Goal: Transaction & Acquisition: Book appointment/travel/reservation

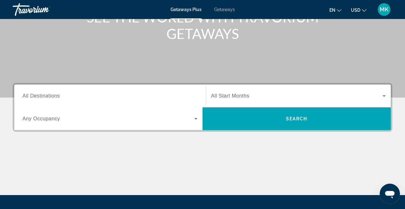
scroll to position [100, 0]
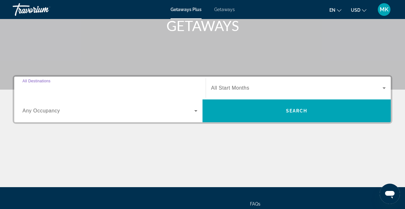
click at [124, 85] on input "Destination All Destinations" at bounding box center [109, 89] width 175 height 8
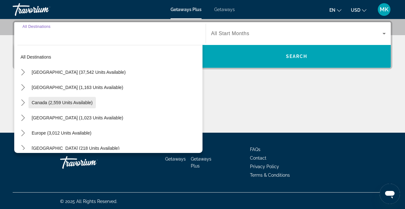
scroll to position [4, 0]
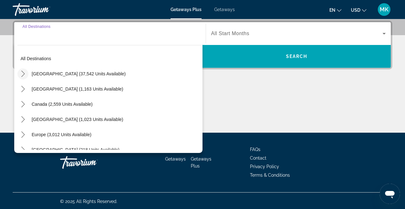
click at [23, 75] on icon "Toggle United States (37,542 units available) submenu" at bounding box center [22, 74] width 3 height 6
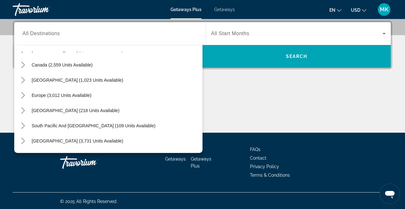
scroll to position [625, 0]
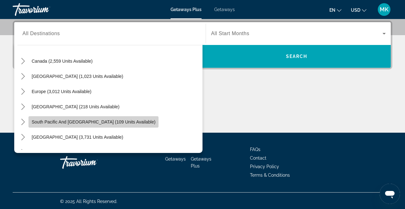
click at [95, 123] on span "South Pacific and [GEOGRAPHIC_DATA] (109 units available)" at bounding box center [94, 121] width 124 height 5
type input "**********"
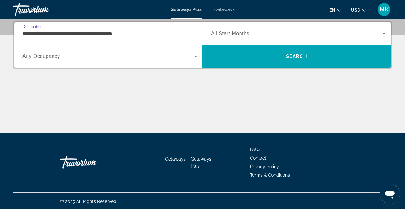
click at [148, 34] on input "**********" at bounding box center [109, 34] width 175 height 8
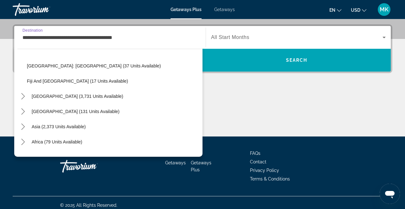
scroll to position [711, 0]
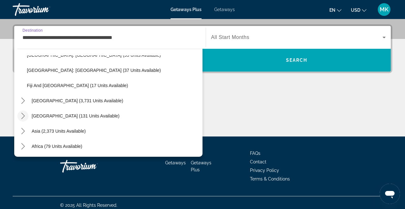
click at [22, 117] on icon "Toggle Central America (131 units available) submenu" at bounding box center [23, 116] width 6 height 6
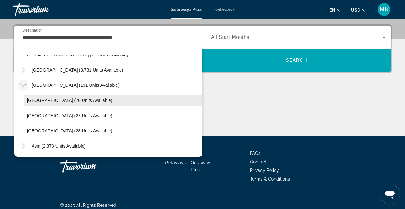
scroll to position [720, 0]
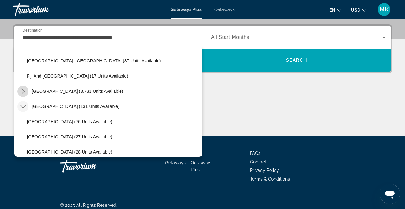
click at [24, 92] on icon "Toggle South America (3,731 units available) submenu" at bounding box center [23, 91] width 6 height 6
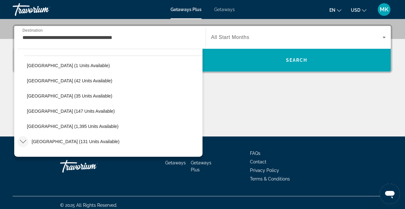
scroll to position [808, 0]
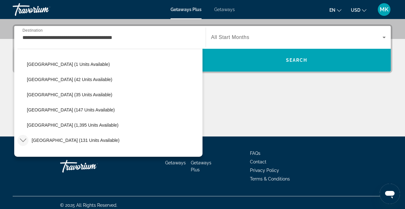
click at [191, 33] on div "**********" at bounding box center [109, 38] width 175 height 18
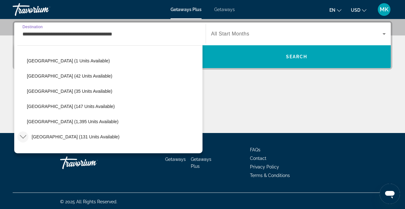
scroll to position [646, 0]
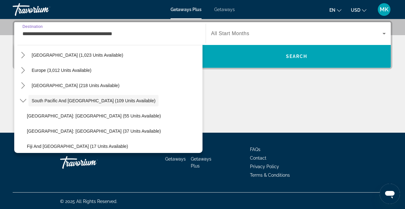
click at [250, 105] on div "Main content" at bounding box center [203, 109] width 380 height 48
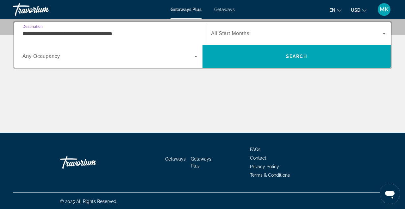
click at [141, 34] on input "**********" at bounding box center [109, 34] width 175 height 8
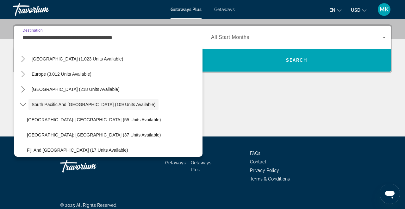
drag, startPoint x: 141, startPoint y: 34, endPoint x: 17, endPoint y: 27, distance: 123.8
click at [17, 27] on app-map-destination-select "**********" at bounding box center [108, 37] width 188 height 23
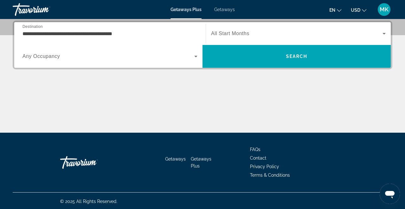
click at [82, 129] on div "Main content" at bounding box center [203, 109] width 380 height 48
click at [221, 9] on span "Getaways" at bounding box center [224, 9] width 21 height 5
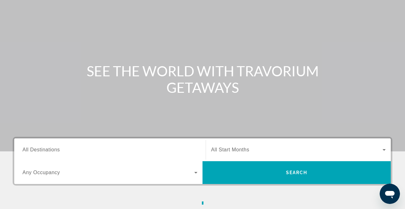
scroll to position [53, 0]
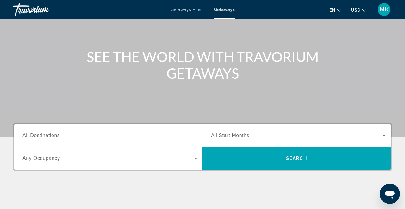
click at [170, 134] on input "Destination All Destinations" at bounding box center [109, 136] width 175 height 8
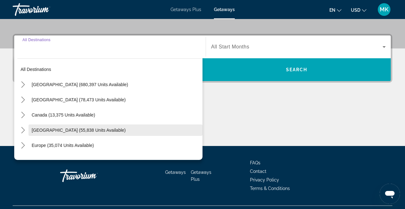
scroll to position [141, 0]
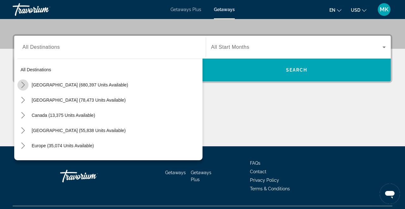
click at [23, 83] on icon "Toggle United States (680,397 units available) submenu" at bounding box center [22, 85] width 3 height 6
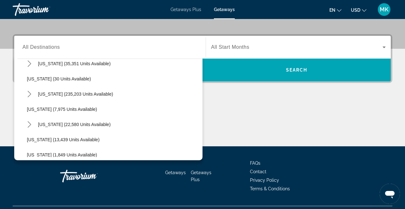
scroll to position [83, 0]
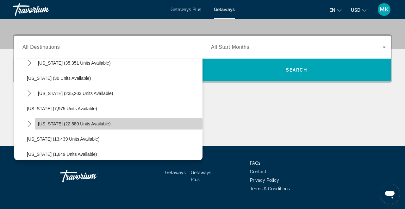
click at [65, 121] on span "[US_STATE] (22,580 units available)" at bounding box center [74, 123] width 73 height 5
type input "**********"
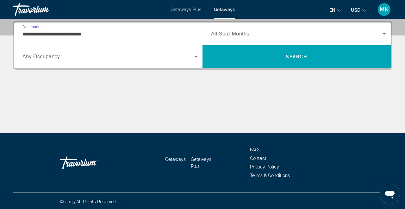
scroll to position [155, 0]
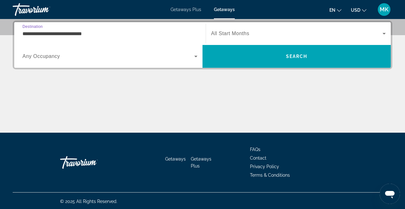
click at [199, 57] on icon "Search widget" at bounding box center [196, 57] width 8 height 8
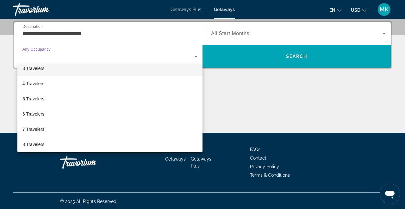
scroll to position [40, 0]
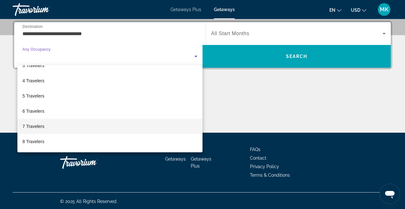
click at [134, 123] on mat-option "7 Travelers" at bounding box center [109, 126] width 185 height 15
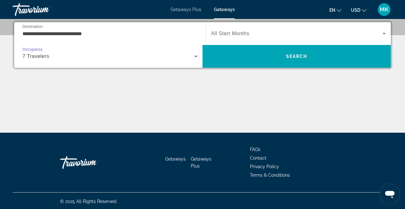
click at [304, 34] on span "Search widget" at bounding box center [297, 34] width 172 height 8
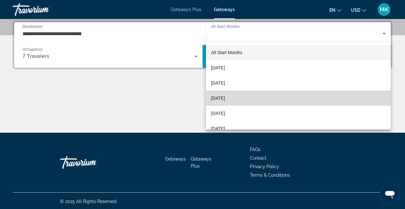
click at [258, 97] on mat-option "[DATE]" at bounding box center [298, 98] width 185 height 15
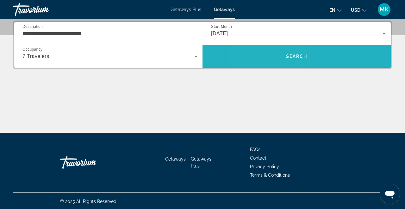
click at [271, 64] on span "Search" at bounding box center [297, 56] width 188 height 23
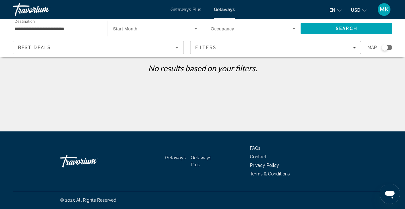
click at [281, 30] on span "Search widget" at bounding box center [252, 29] width 82 height 8
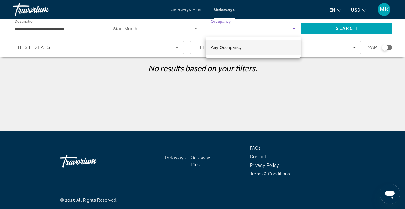
click at [269, 45] on mat-option "Any Occupancy" at bounding box center [253, 47] width 95 height 15
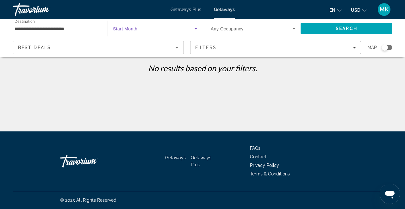
click at [168, 29] on span "Search widget" at bounding box center [153, 29] width 81 height 8
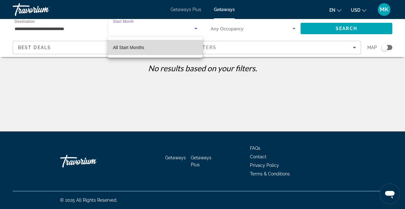
click at [159, 48] on mat-option "All Start Months" at bounding box center [155, 47] width 95 height 15
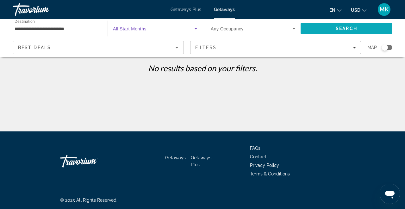
click at [331, 30] on span "Search" at bounding box center [347, 28] width 92 height 15
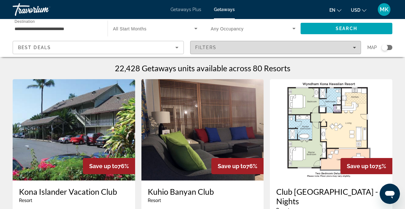
click at [238, 48] on div "Filters" at bounding box center [275, 47] width 161 height 5
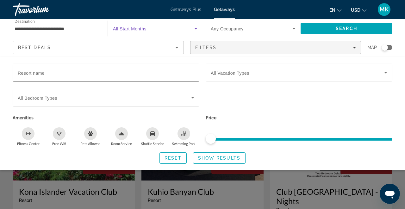
click at [194, 30] on icon "Search widget" at bounding box center [196, 29] width 8 height 8
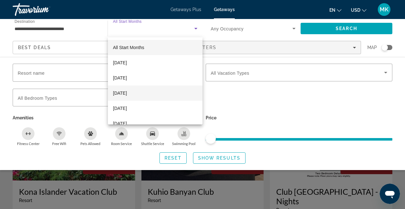
click at [157, 91] on mat-option "[DATE]" at bounding box center [155, 93] width 95 height 15
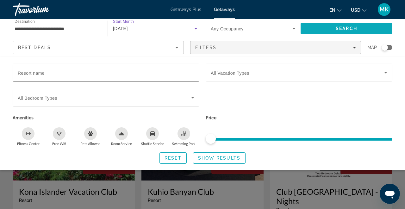
click at [335, 27] on span "Search" at bounding box center [347, 28] width 92 height 15
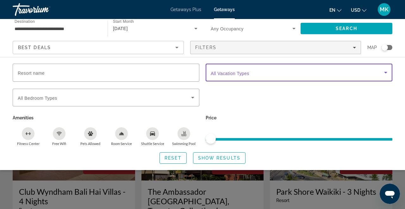
click at [332, 74] on span "Search widget" at bounding box center [298, 73] width 174 height 8
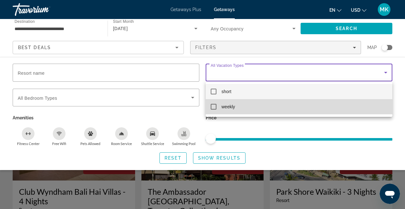
click at [214, 106] on mat-pseudo-checkbox at bounding box center [214, 107] width 6 height 6
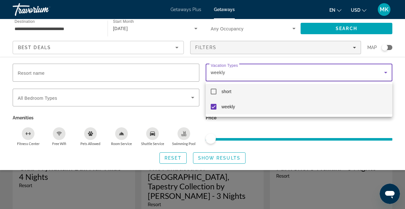
scroll to position [27, 0]
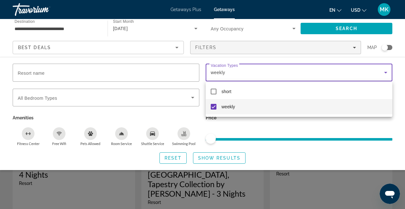
click at [164, 75] on div at bounding box center [202, 104] width 405 height 209
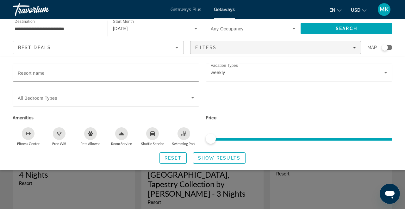
click at [251, 113] on p "Price" at bounding box center [299, 117] width 187 height 9
click at [221, 157] on span "Show Results" at bounding box center [219, 158] width 42 height 5
click at [220, 156] on span "Show Results" at bounding box center [219, 158] width 42 height 5
click at [275, 70] on div "weekly" at bounding box center [298, 73] width 174 height 8
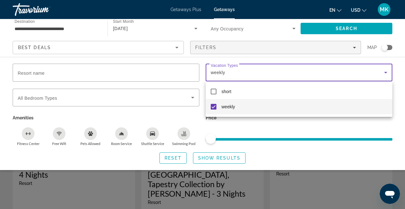
click at [269, 70] on div at bounding box center [202, 104] width 405 height 209
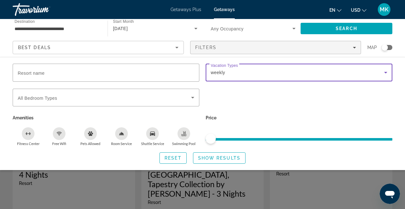
click at [258, 76] on div "weekly" at bounding box center [298, 73] width 174 height 8
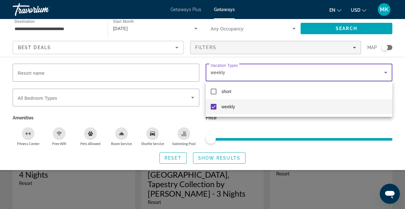
click at [93, 196] on div at bounding box center [202, 104] width 405 height 209
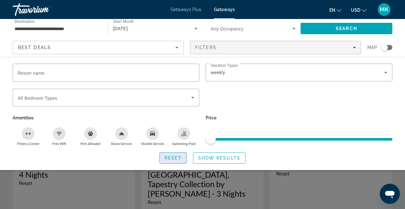
click at [178, 157] on span "Reset" at bounding box center [173, 158] width 17 height 5
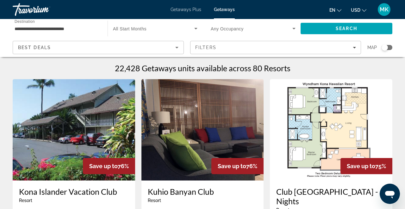
click at [185, 27] on span "Search widget" at bounding box center [153, 29] width 81 height 8
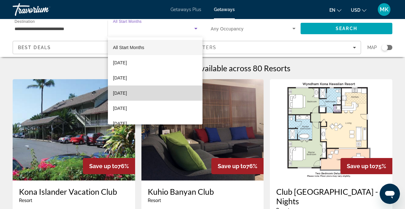
click at [127, 94] on span "[DATE]" at bounding box center [120, 93] width 14 height 8
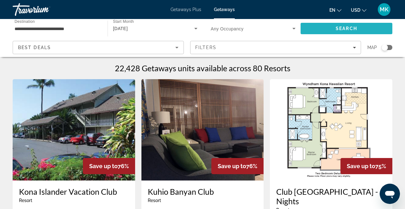
click at [336, 27] on span "Search" at bounding box center [347, 28] width 22 height 5
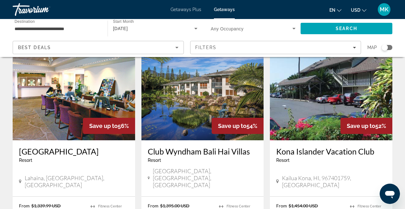
scroll to position [843, 0]
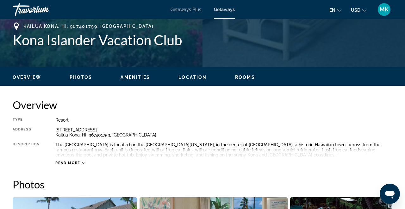
scroll to position [256, 0]
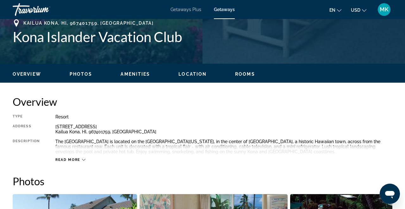
click at [82, 157] on div "Read more" at bounding box center [223, 153] width 337 height 17
click at [73, 160] on span "Read more" at bounding box center [67, 160] width 25 height 4
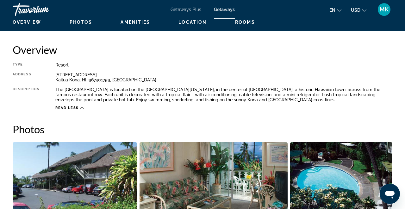
scroll to position [272, 0]
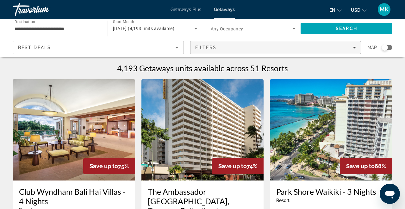
click at [256, 49] on div "Filters" at bounding box center [275, 47] width 161 height 5
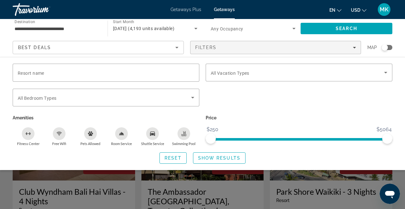
click at [182, 136] on icon "Swimming Pool" at bounding box center [184, 133] width 5 height 5
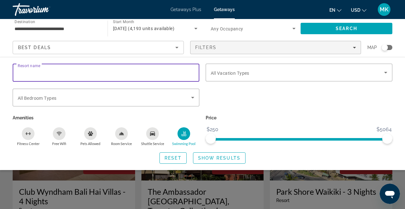
click at [166, 74] on input "Resort name" at bounding box center [106, 73] width 177 height 8
click at [193, 95] on icon "Search widget" at bounding box center [193, 98] width 8 height 8
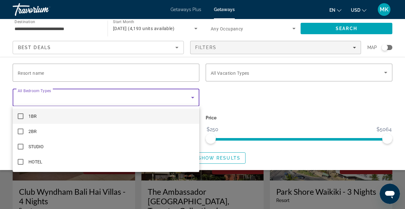
click at [184, 75] on div at bounding box center [202, 104] width 405 height 209
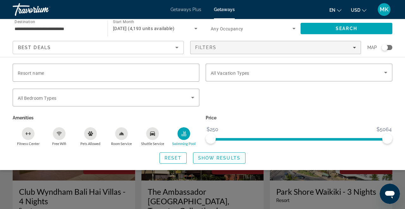
click at [235, 156] on span "Show Results" at bounding box center [219, 158] width 42 height 5
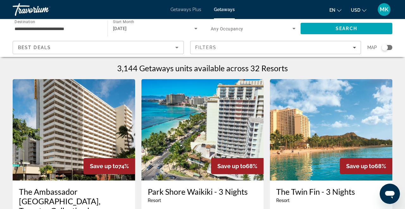
click at [93, 30] on input "**********" at bounding box center [57, 29] width 85 height 8
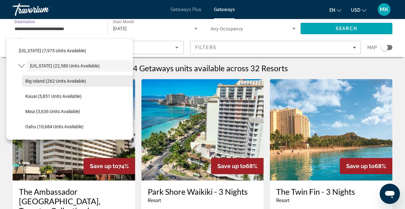
scroll to position [123, 0]
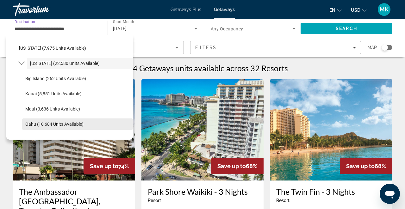
click at [70, 122] on span "Oahu (10,684 units available)" at bounding box center [54, 124] width 58 height 5
type input "**********"
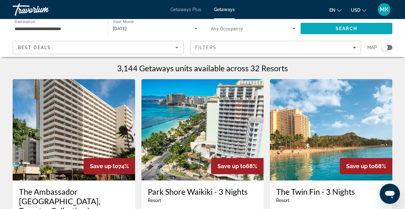
click at [328, 27] on span "Search" at bounding box center [347, 28] width 92 height 15
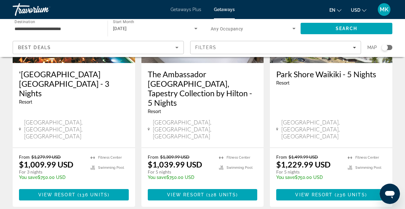
scroll to position [377, 0]
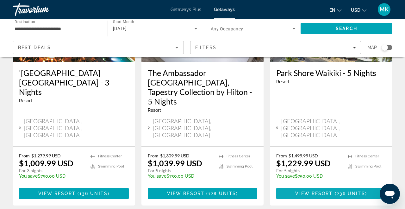
click at [322, 191] on span "View Resort" at bounding box center [314, 193] width 37 height 5
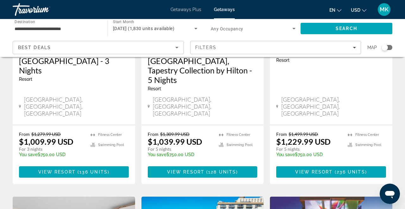
scroll to position [413, 0]
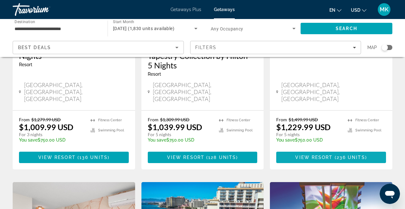
click at [316, 155] on span "View Resort" at bounding box center [314, 157] width 37 height 5
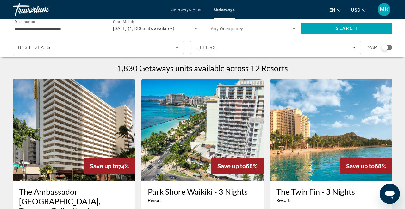
click at [200, 29] on icon "Search widget" at bounding box center [196, 29] width 8 height 8
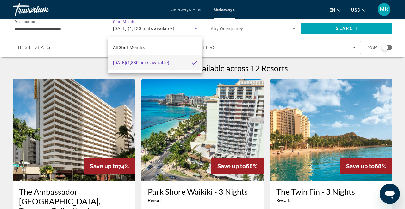
click at [200, 29] on div at bounding box center [202, 104] width 405 height 209
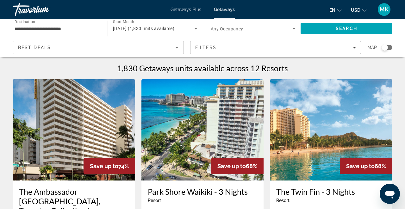
click at [294, 29] on icon "Search widget" at bounding box center [294, 29] width 3 height 2
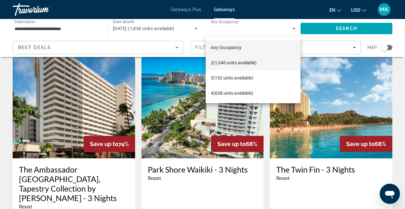
scroll to position [24, 0]
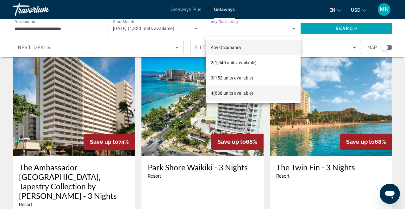
click at [258, 94] on mat-option "4 (638 units available)" at bounding box center [253, 93] width 95 height 15
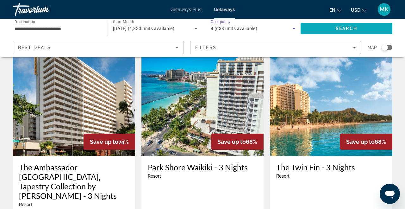
click at [326, 29] on span "Search" at bounding box center [347, 28] width 92 height 15
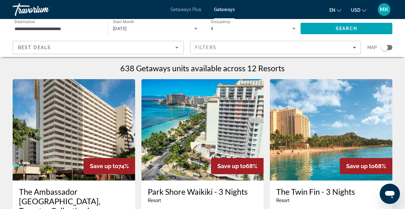
click at [177, 50] on icon "Sort by" at bounding box center [177, 48] width 8 height 8
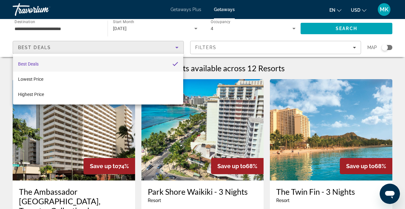
click at [177, 50] on div at bounding box center [202, 104] width 405 height 209
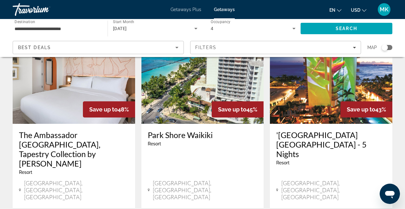
scroll to position [574, 0]
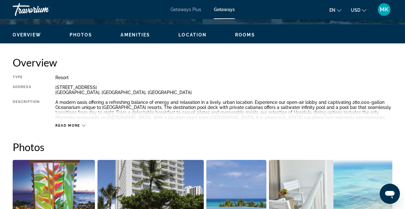
scroll to position [297, 0]
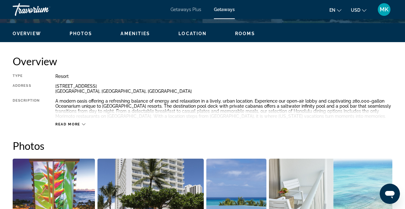
click at [80, 122] on button "Read more" at bounding box center [70, 124] width 30 height 5
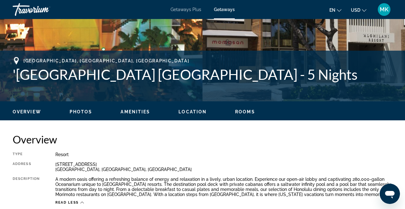
scroll to position [162, 0]
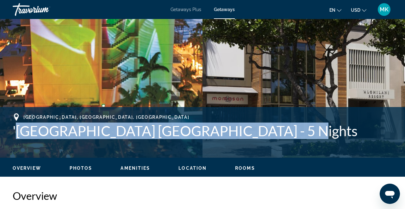
drag, startPoint x: 15, startPoint y: 133, endPoint x: 265, endPoint y: 137, distance: 249.3
click at [265, 137] on h1 "'[GEOGRAPHIC_DATA] [GEOGRAPHIC_DATA] - 5 Nights" at bounding box center [203, 131] width 380 height 16
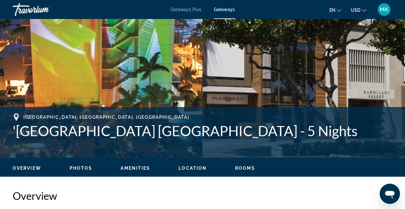
click at [226, 117] on div "[GEOGRAPHIC_DATA], [GEOGRAPHIC_DATA], [GEOGRAPHIC_DATA]" at bounding box center [203, 117] width 380 height 8
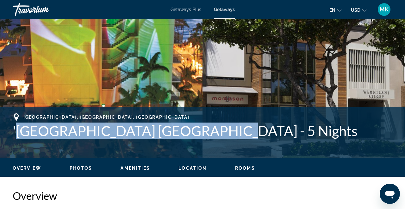
drag, startPoint x: 16, startPoint y: 132, endPoint x: 202, endPoint y: 130, distance: 186.6
click at [202, 130] on h1 "'[GEOGRAPHIC_DATA] [GEOGRAPHIC_DATA] - 5 Nights" at bounding box center [203, 131] width 380 height 16
copy h1 "[GEOGRAPHIC_DATA] [GEOGRAPHIC_DATA]"
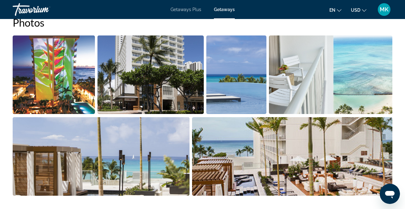
scroll to position [431, 0]
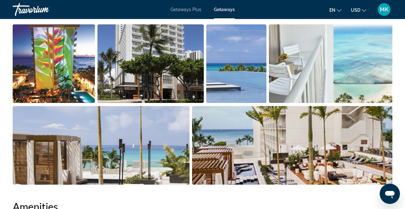
click at [65, 68] on img "Open full-screen image slider" at bounding box center [54, 63] width 82 height 79
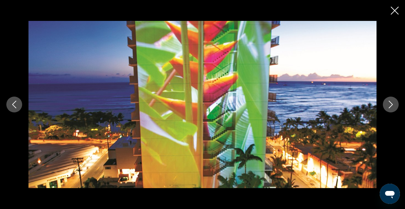
click at [389, 110] on button "Next image" at bounding box center [391, 105] width 16 height 16
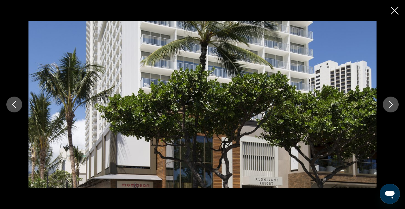
click at [389, 110] on button "Next image" at bounding box center [391, 105] width 16 height 16
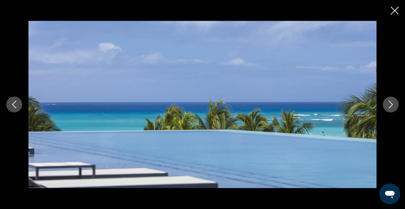
click at [389, 110] on button "Next image" at bounding box center [391, 105] width 16 height 16
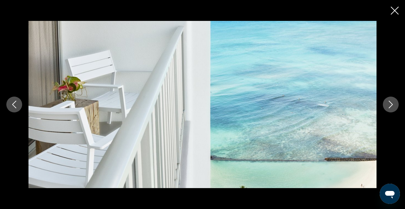
click at [389, 110] on button "Next image" at bounding box center [391, 105] width 16 height 16
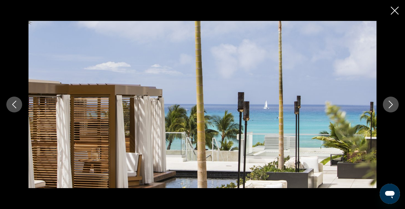
click at [389, 110] on button "Next image" at bounding box center [391, 105] width 16 height 16
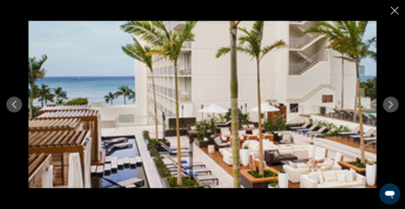
click at [389, 110] on button "Next image" at bounding box center [391, 105] width 16 height 16
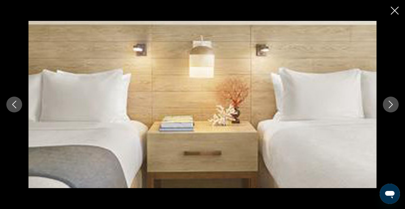
click at [389, 110] on button "Next image" at bounding box center [391, 105] width 16 height 16
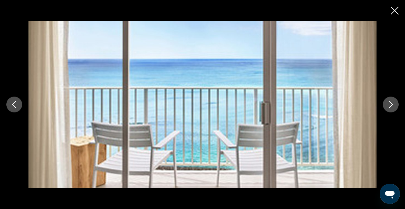
click at [389, 110] on button "Next image" at bounding box center [391, 105] width 16 height 16
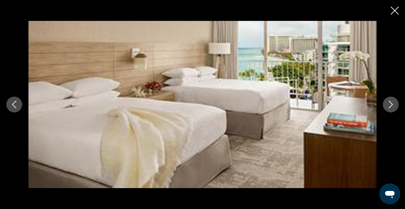
click at [390, 109] on button "Next image" at bounding box center [391, 105] width 16 height 16
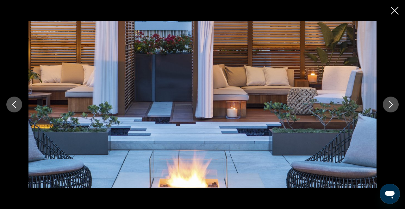
click at [390, 109] on button "Next image" at bounding box center [391, 105] width 16 height 16
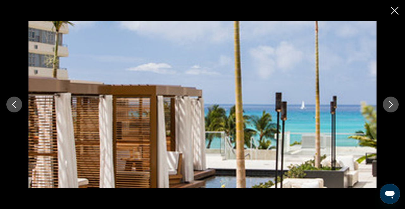
click at [390, 109] on button "Next image" at bounding box center [391, 105] width 16 height 16
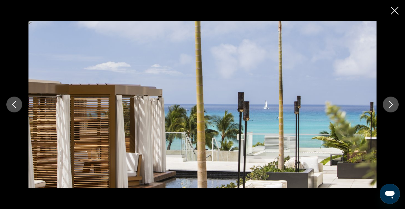
click at [390, 109] on button "Next image" at bounding box center [391, 105] width 16 height 16
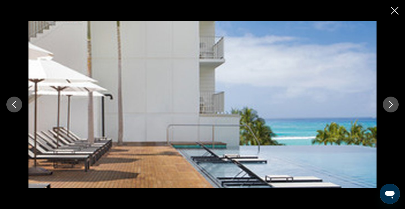
click at [390, 109] on button "Next image" at bounding box center [391, 105] width 16 height 16
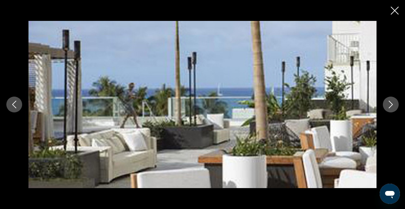
click at [390, 109] on button "Next image" at bounding box center [391, 105] width 16 height 16
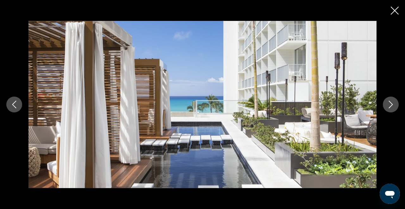
click at [390, 109] on button "Next image" at bounding box center [391, 105] width 16 height 16
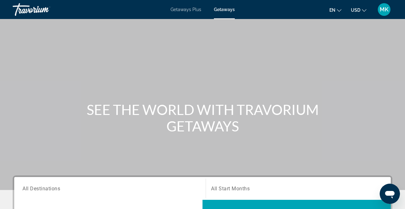
click at [4, 94] on div "Main content" at bounding box center [202, 95] width 405 height 190
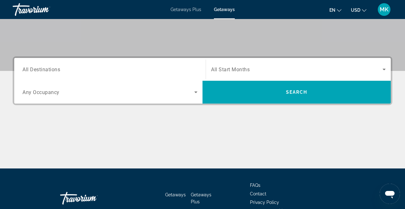
scroll to position [156, 0]
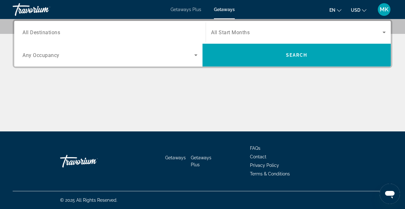
click at [113, 117] on div "Main content" at bounding box center [203, 108] width 380 height 48
